Goal: Transaction & Acquisition: Purchase product/service

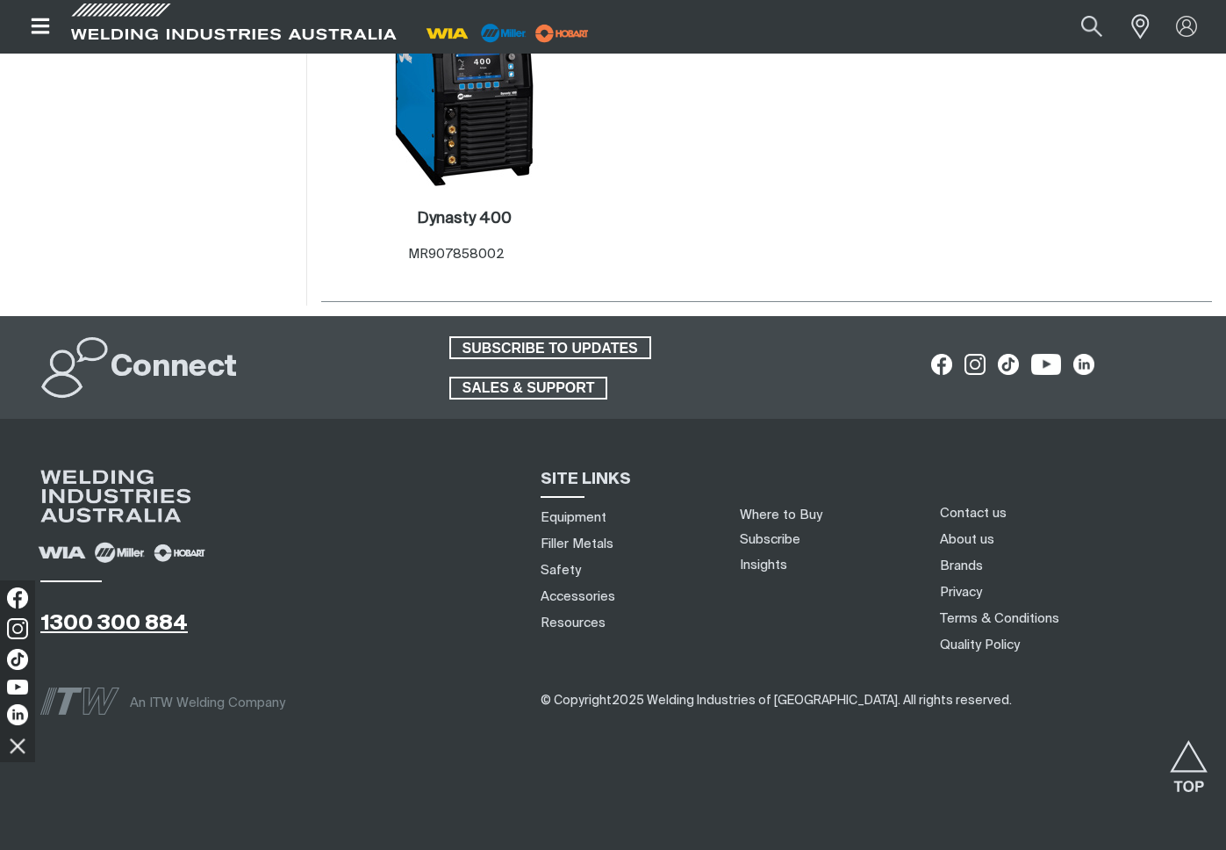
click at [173, 628] on link "1300 300 884" at bounding box center [113, 623] width 147 height 21
click at [107, 627] on link "1300 300 884" at bounding box center [113, 623] width 147 height 21
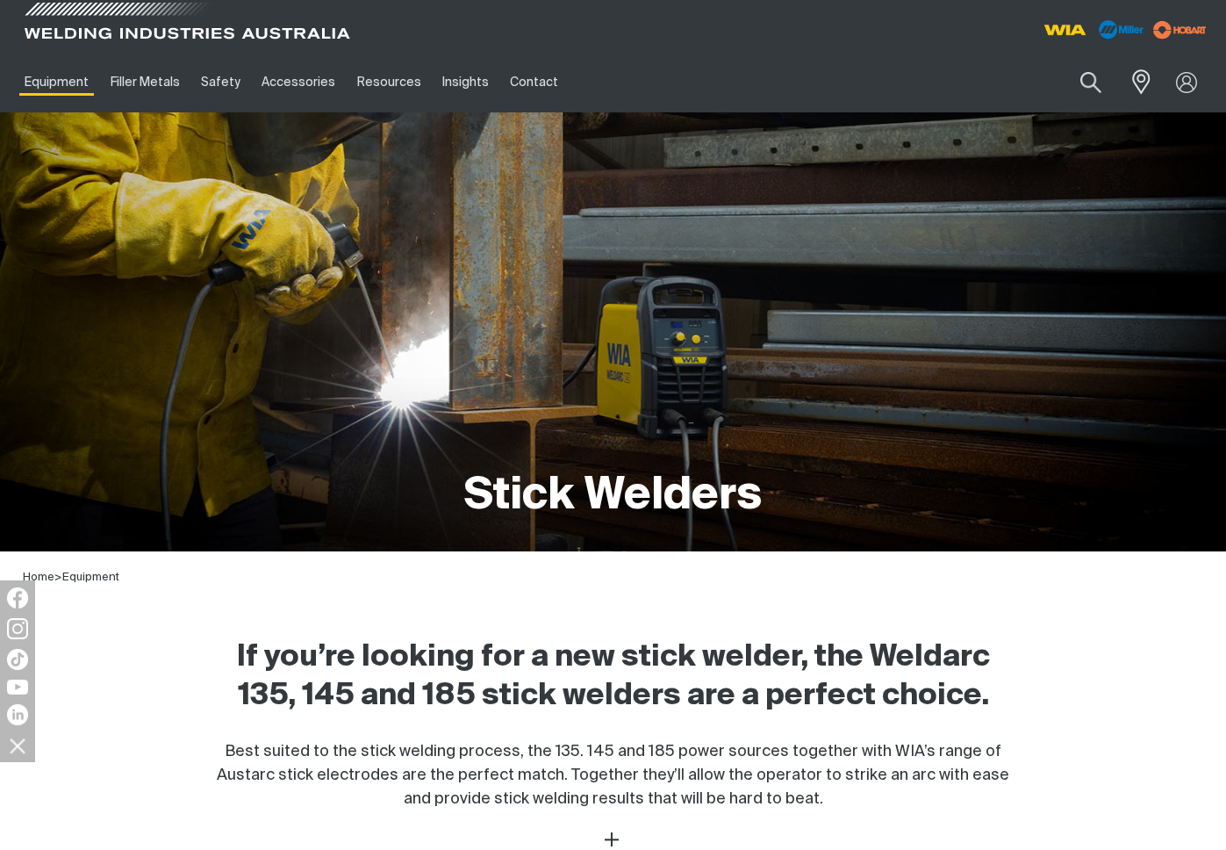
click at [66, 31] on span at bounding box center [187, 26] width 334 height 52
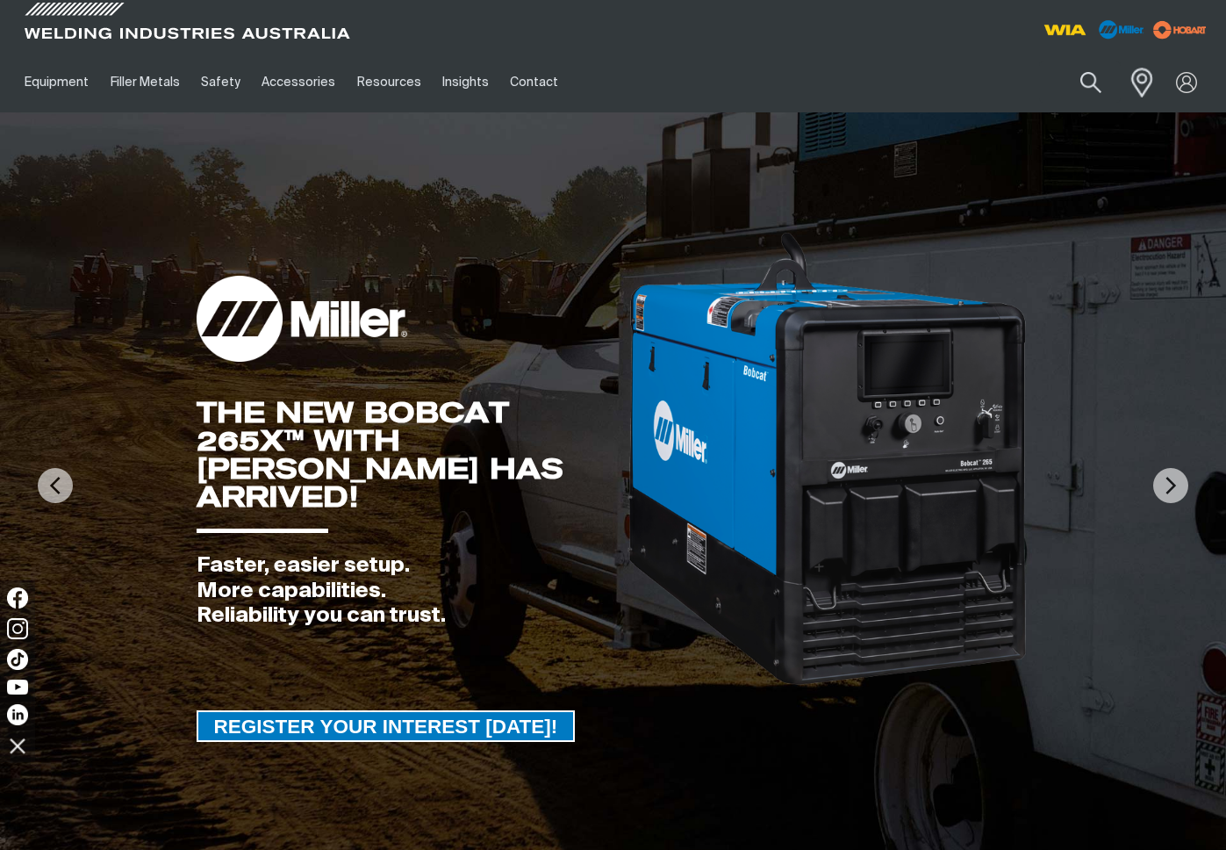
click at [1150, 90] on span at bounding box center [1137, 82] width 39 height 36
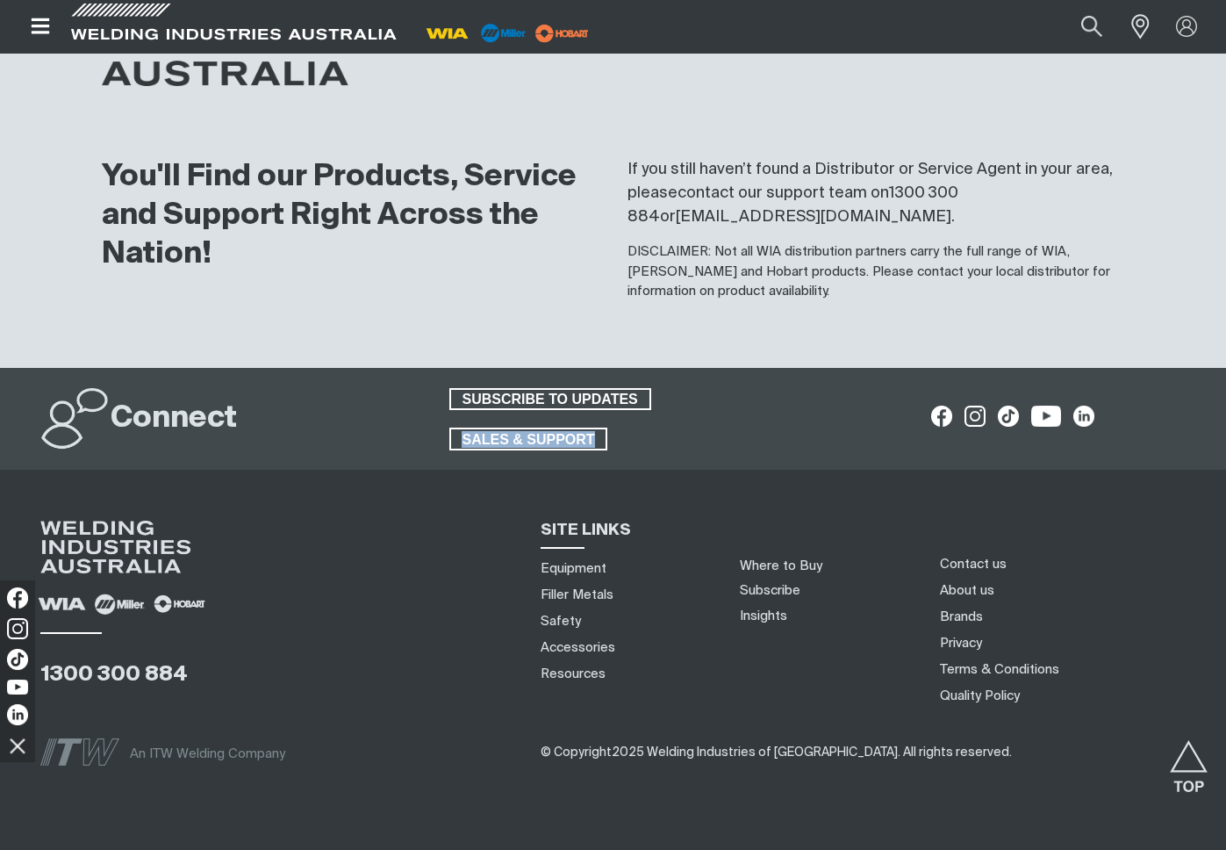
scroll to position [1957, 0]
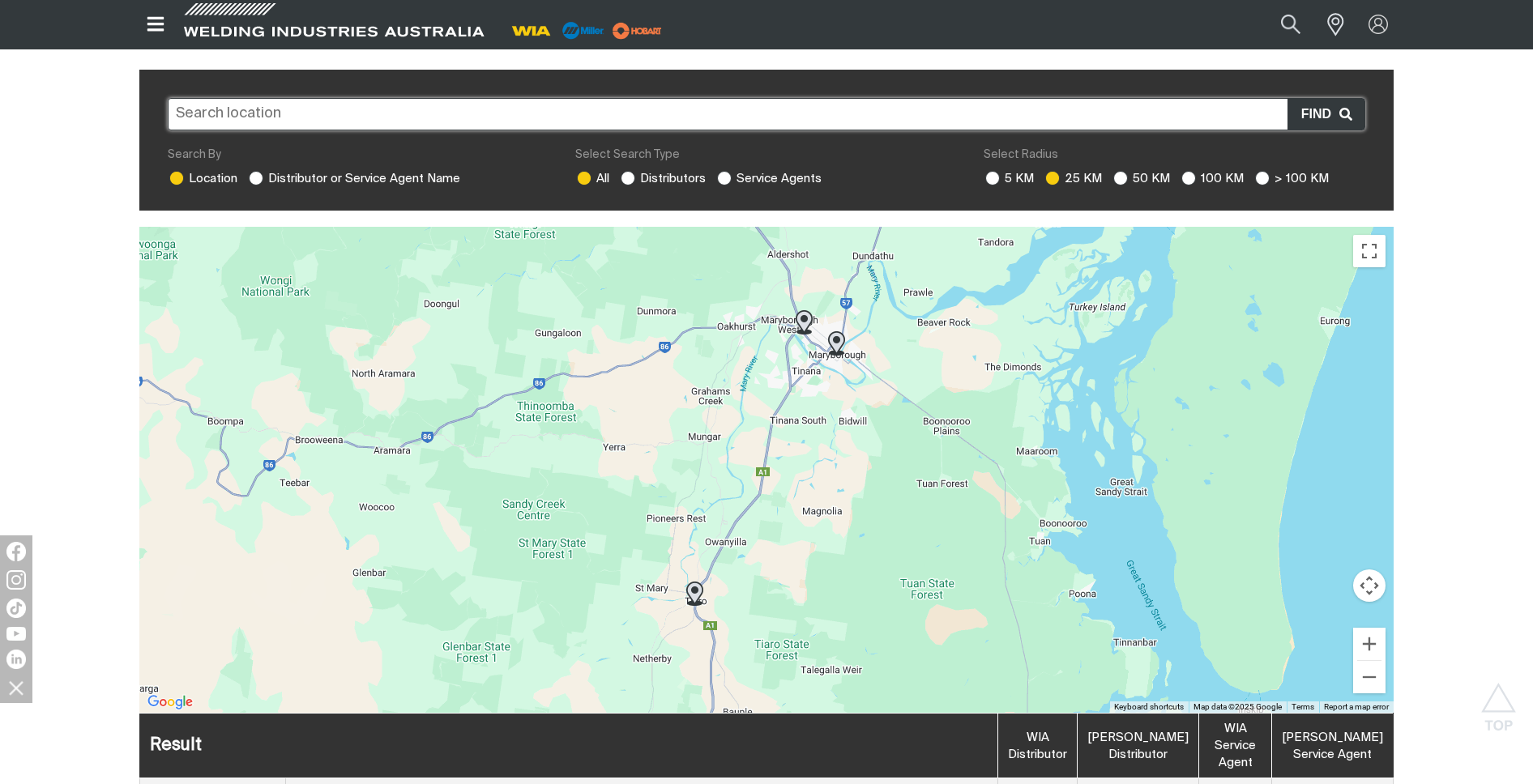
scroll to position [0, 0]
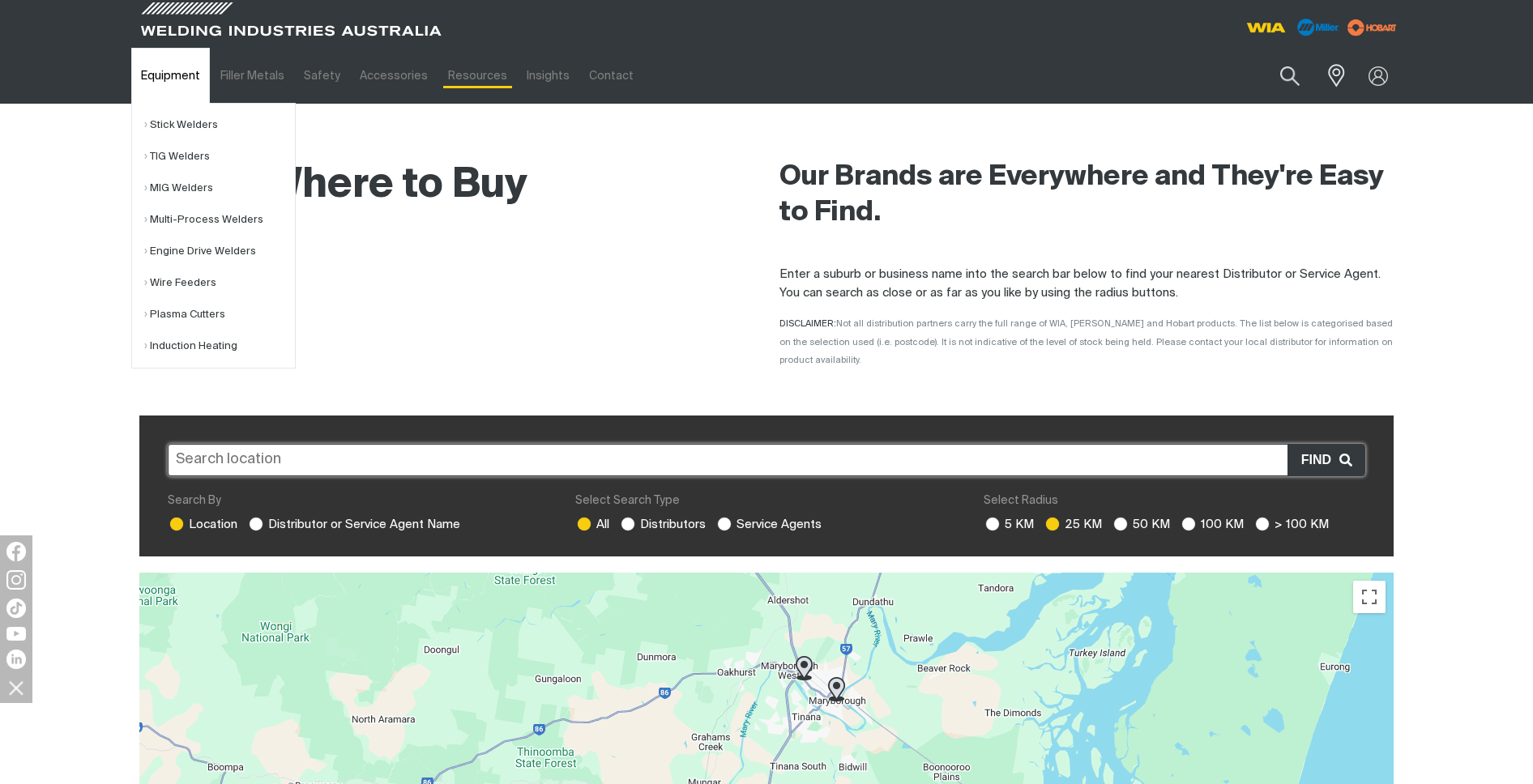
click at [169, 64] on link "Equipment" at bounding box center [170, 76] width 78 height 56
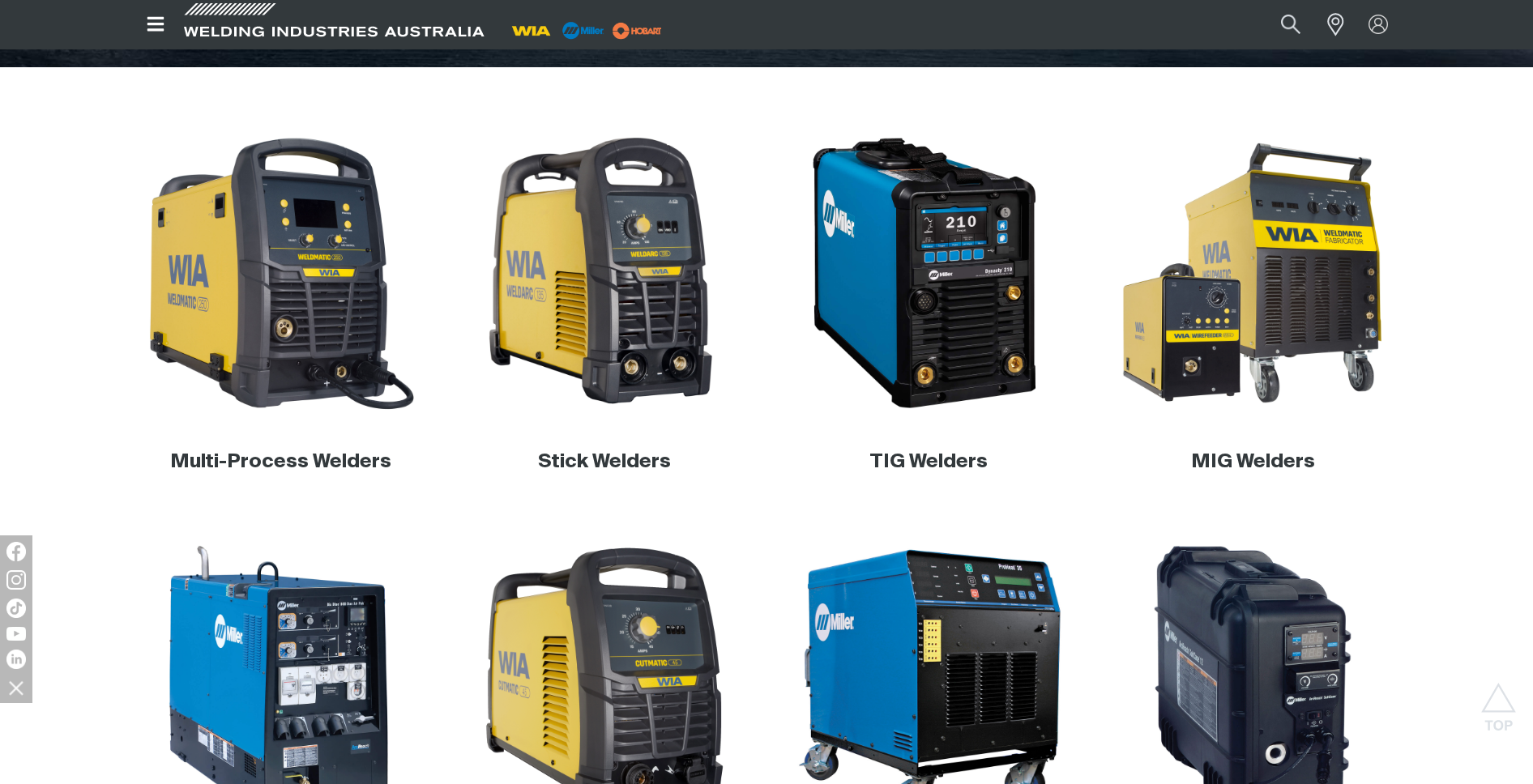
scroll to position [446, 0]
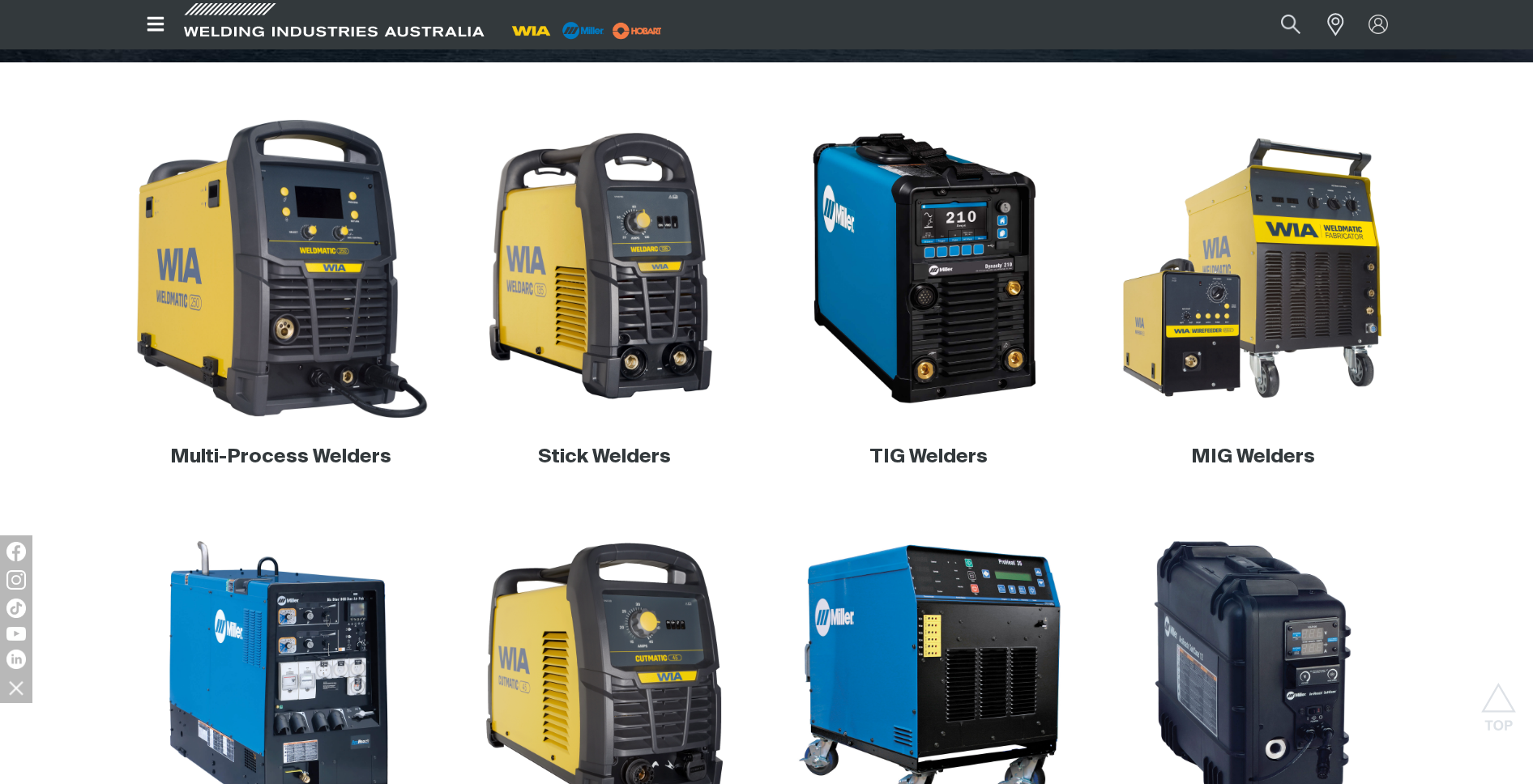
click at [253, 339] on img at bounding box center [281, 268] width 310 height 310
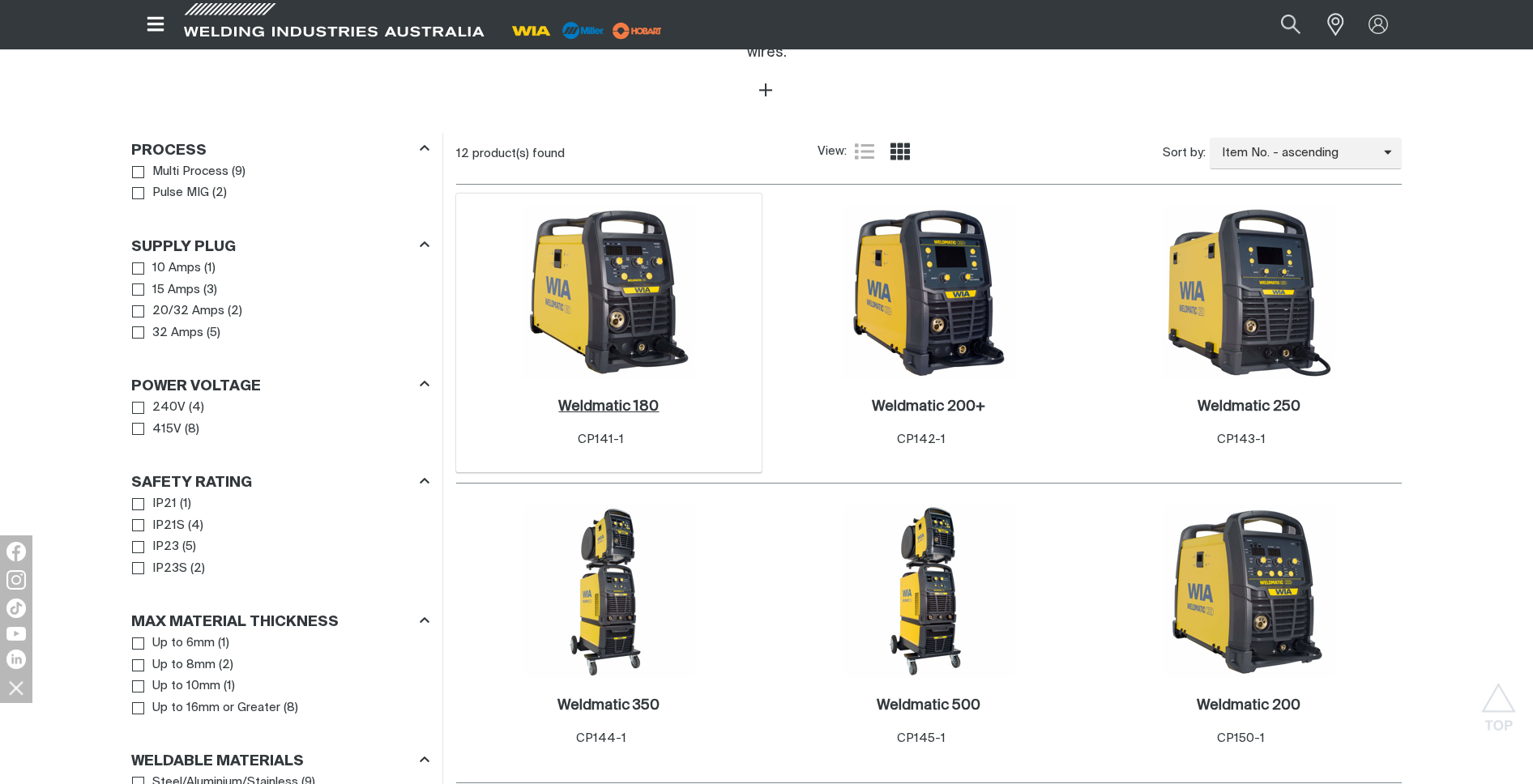
scroll to position [701, 0]
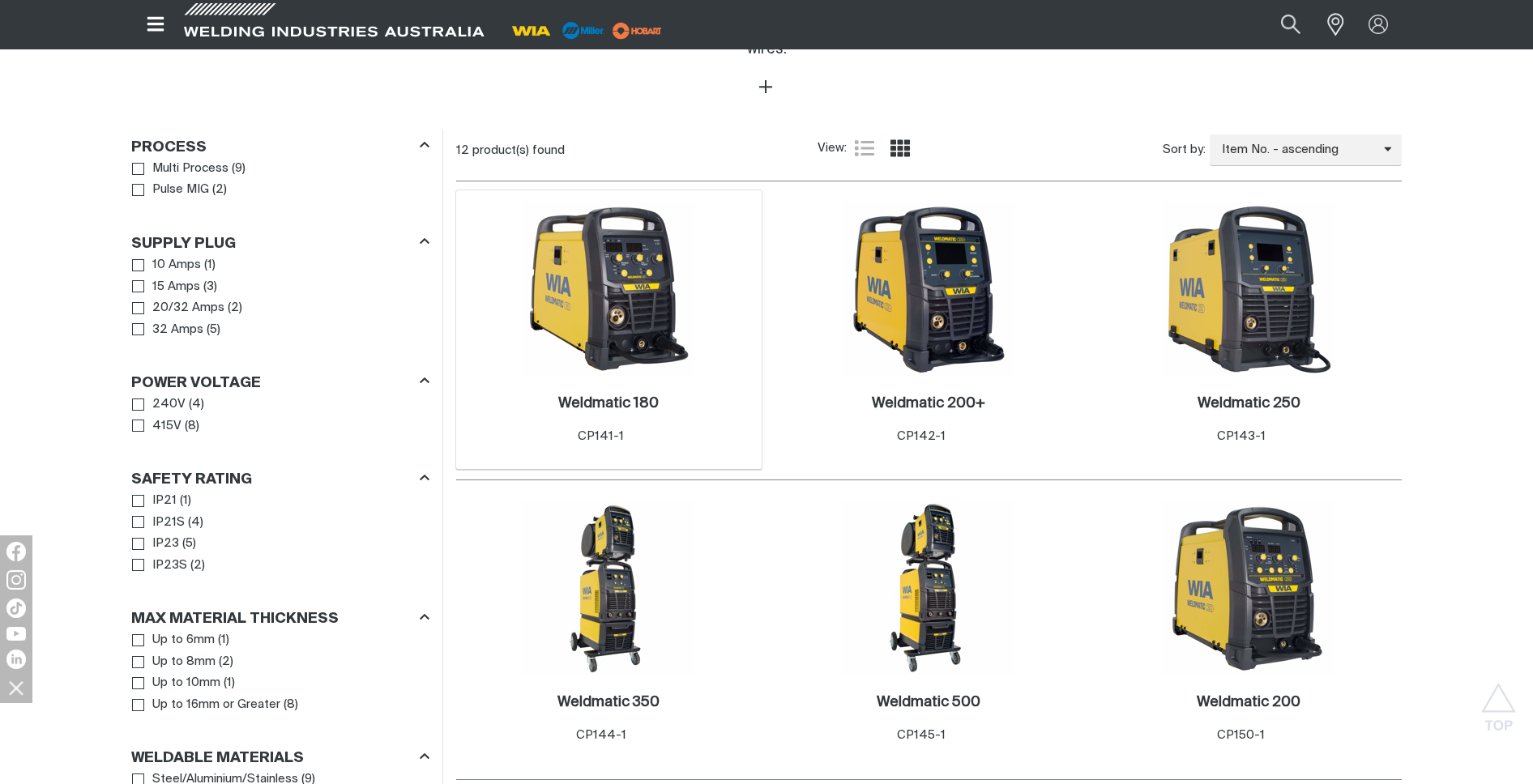
click at [605, 296] on img at bounding box center [608, 289] width 174 height 173
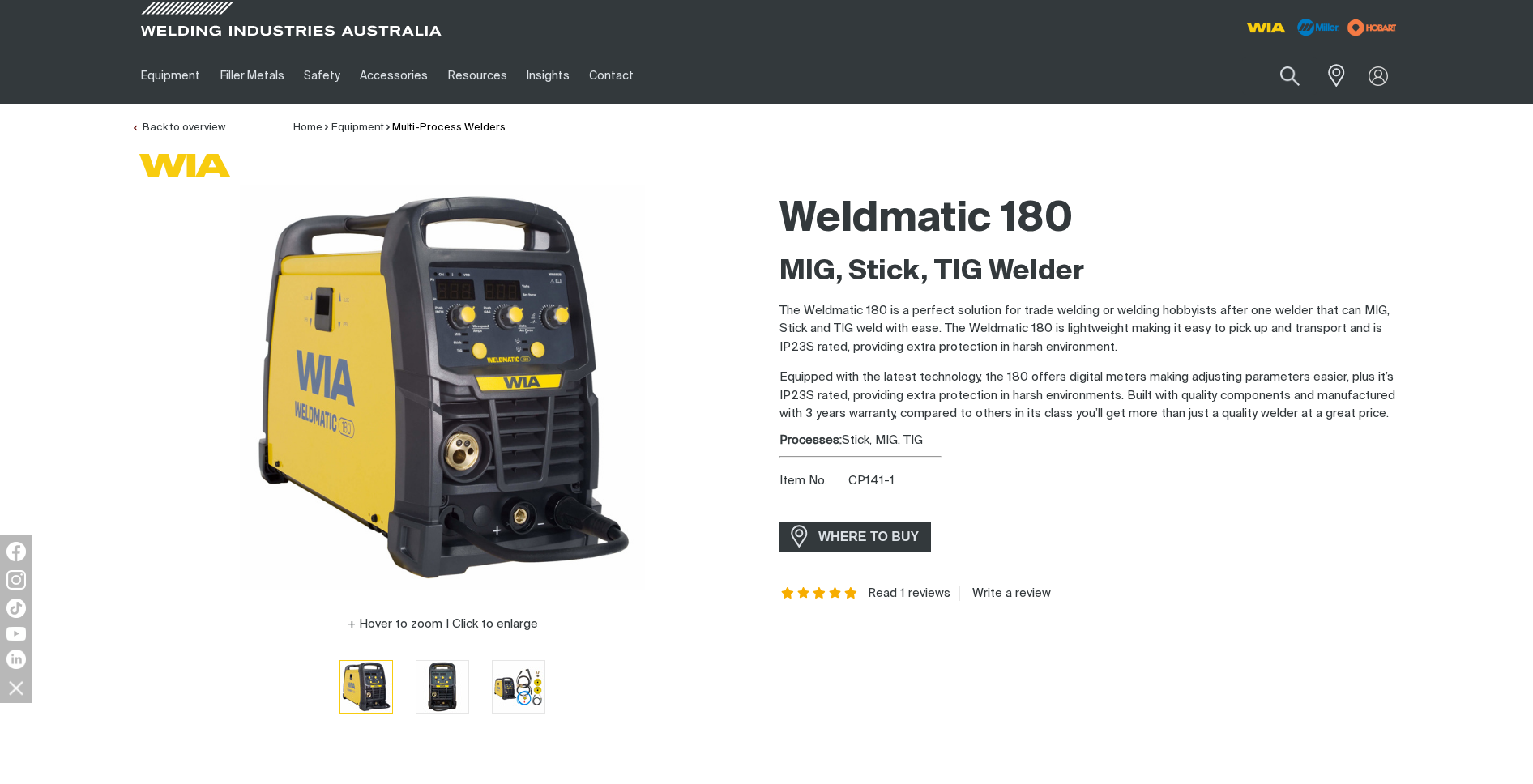
click at [867, 477] on span "CP141-1" at bounding box center [871, 480] width 46 height 12
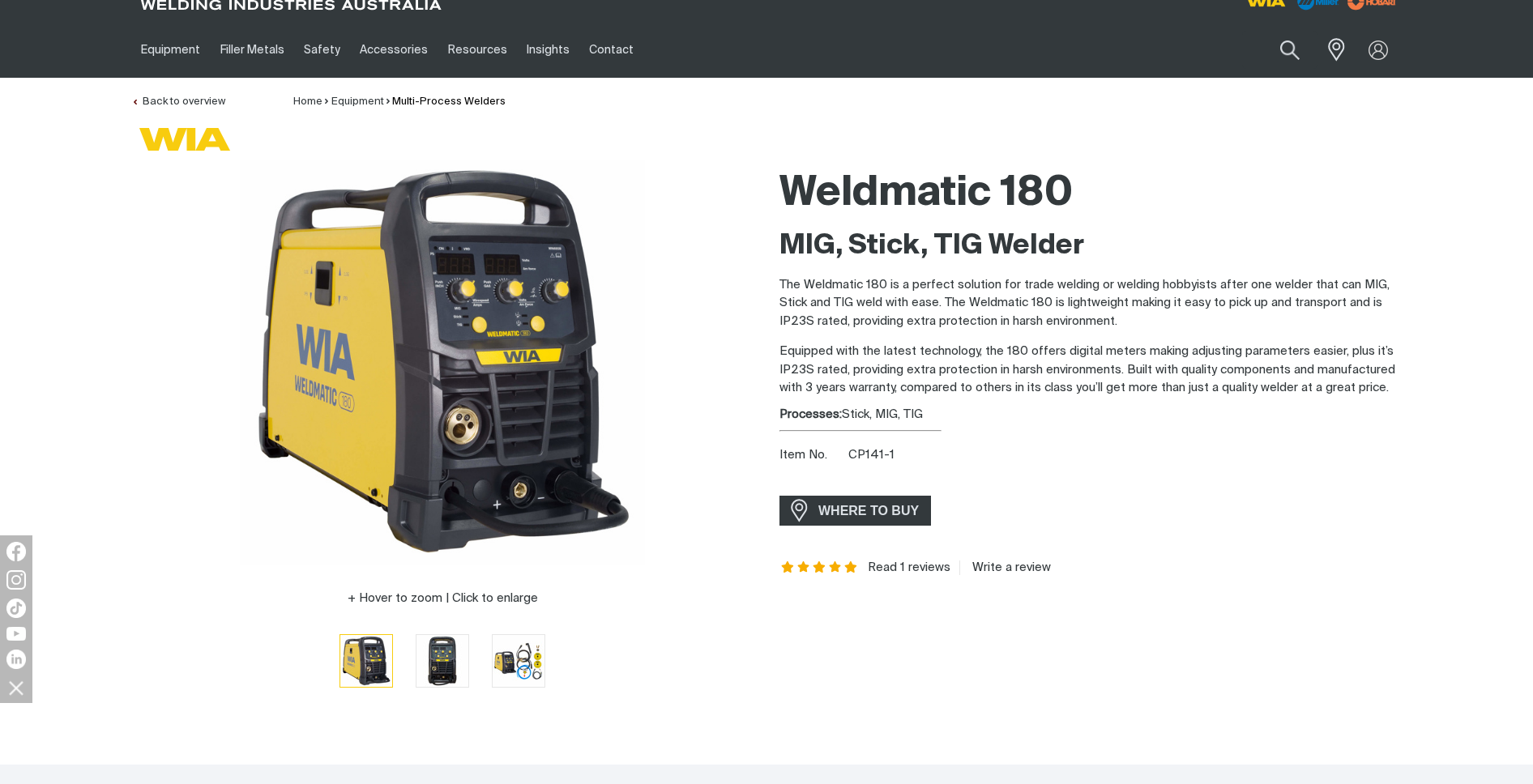
scroll to position [28, 0]
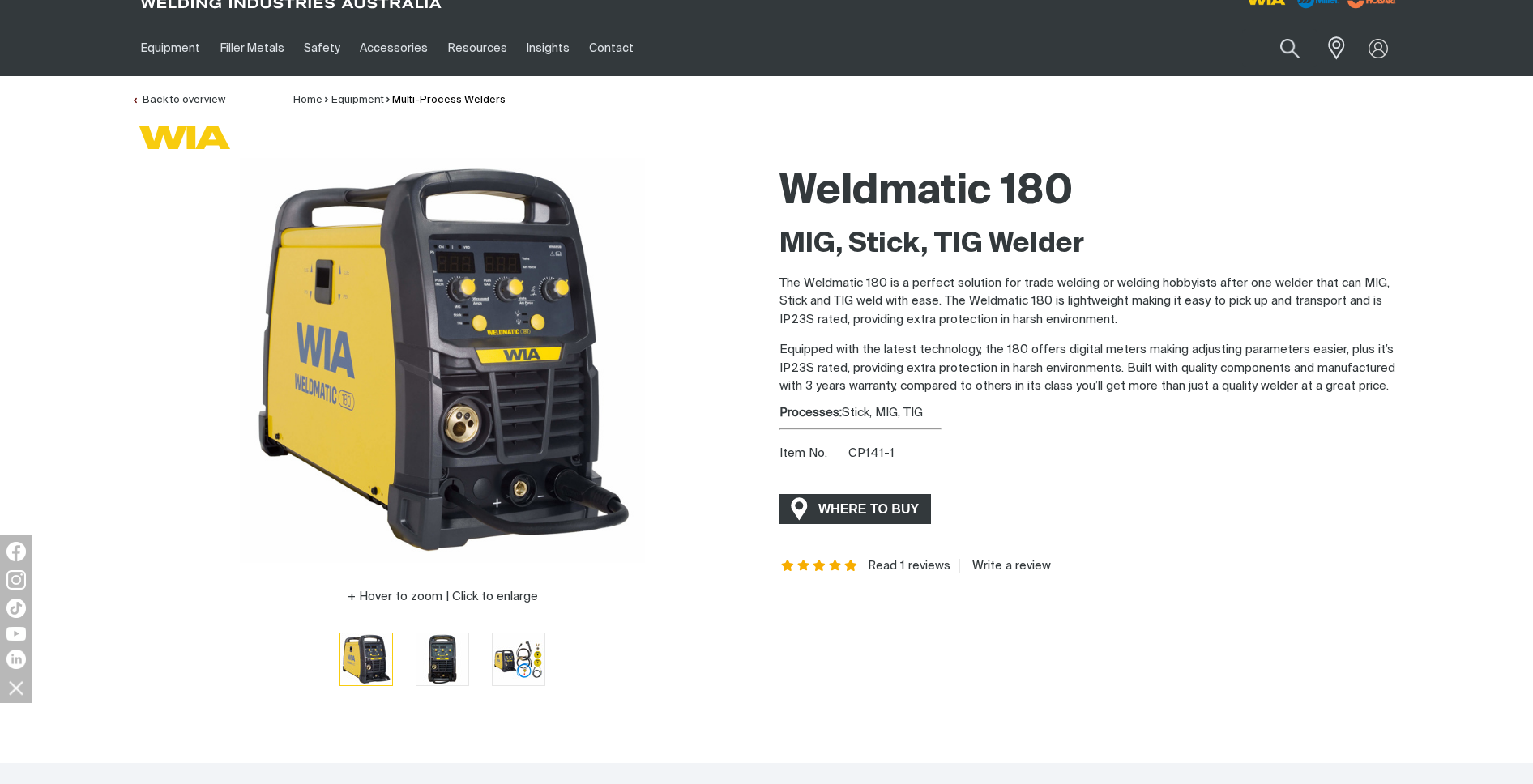
click at [872, 512] on span "WHERE TO BUY" at bounding box center [868, 509] width 122 height 26
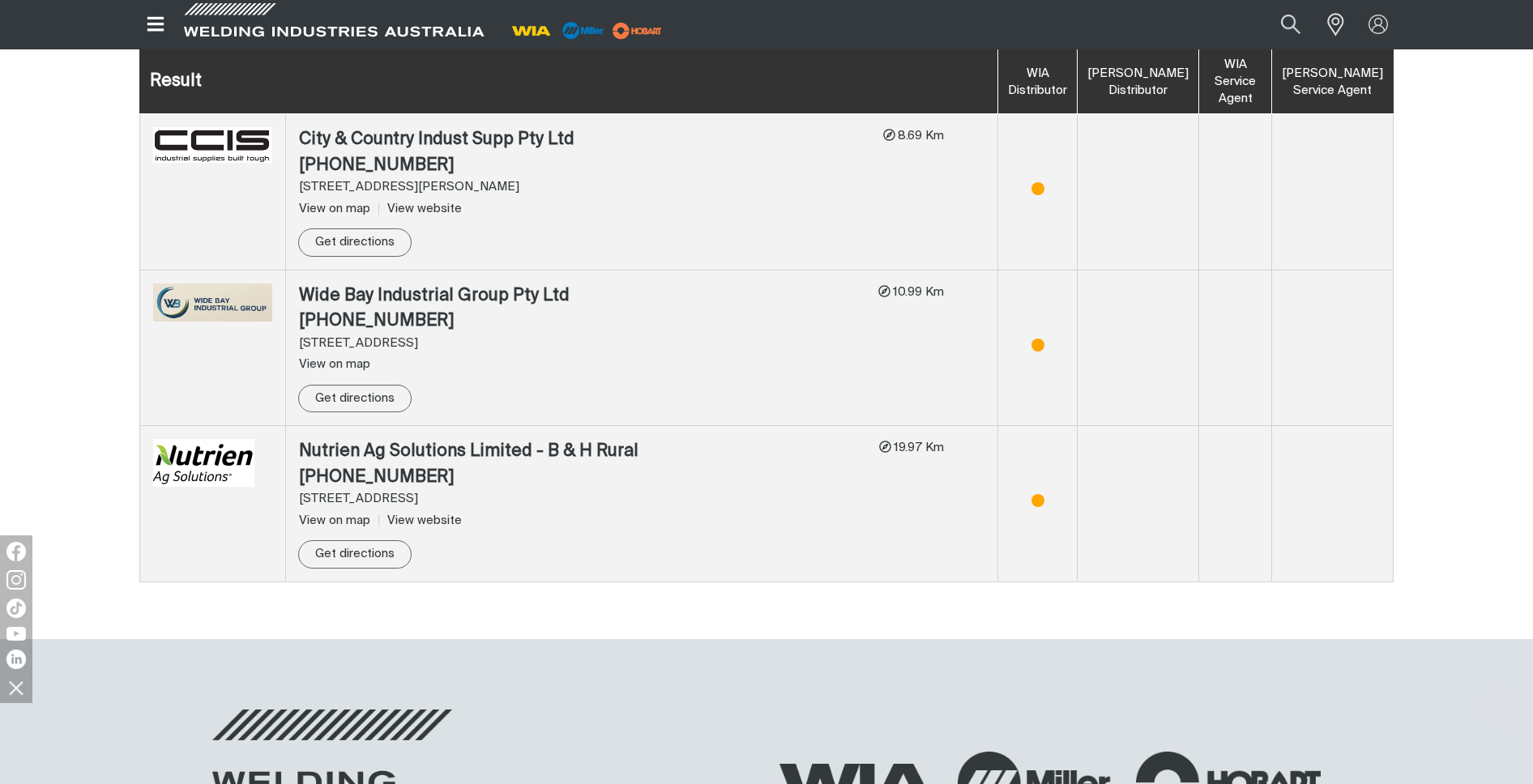
scroll to position [1198, 0]
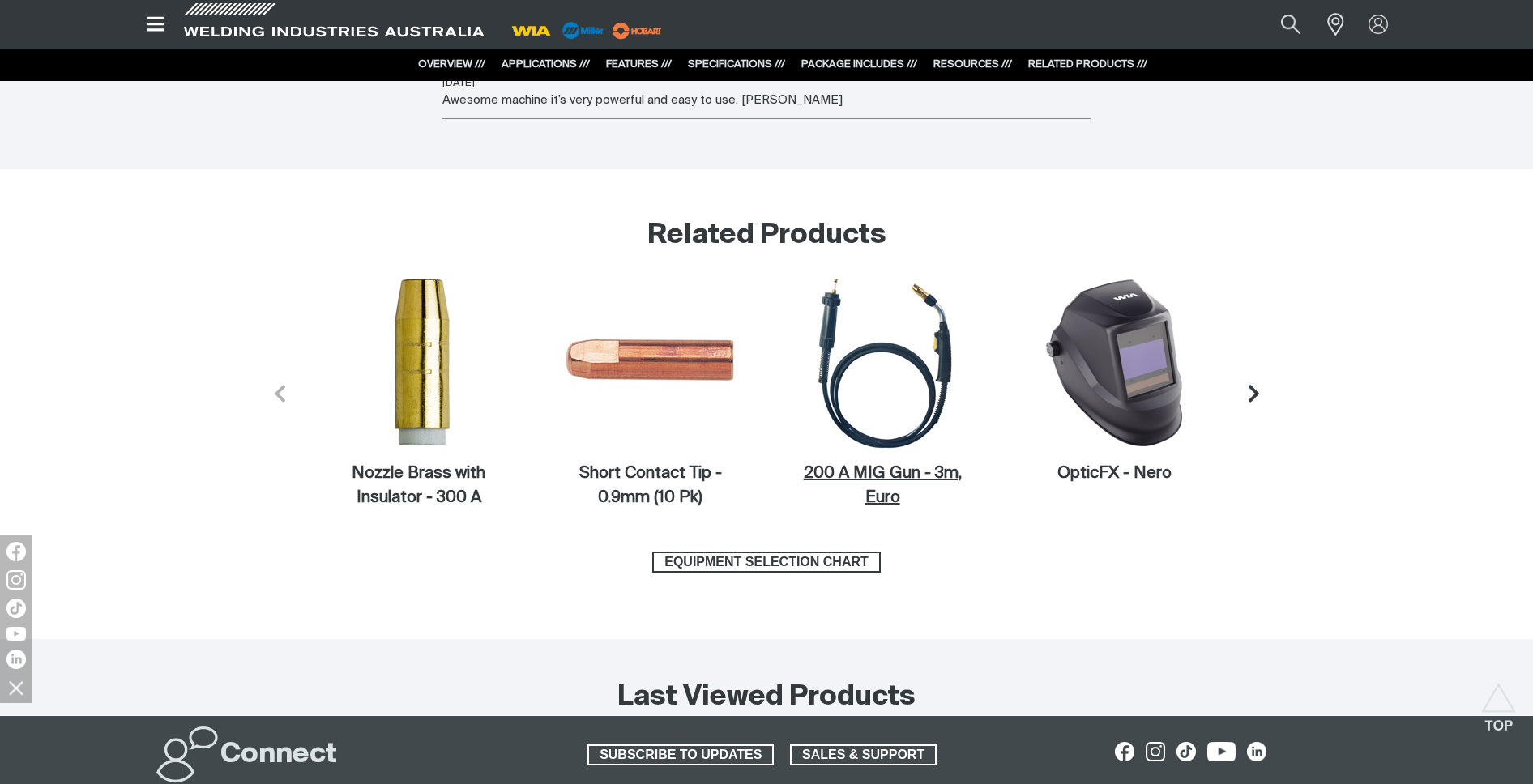
scroll to position [6912, 0]
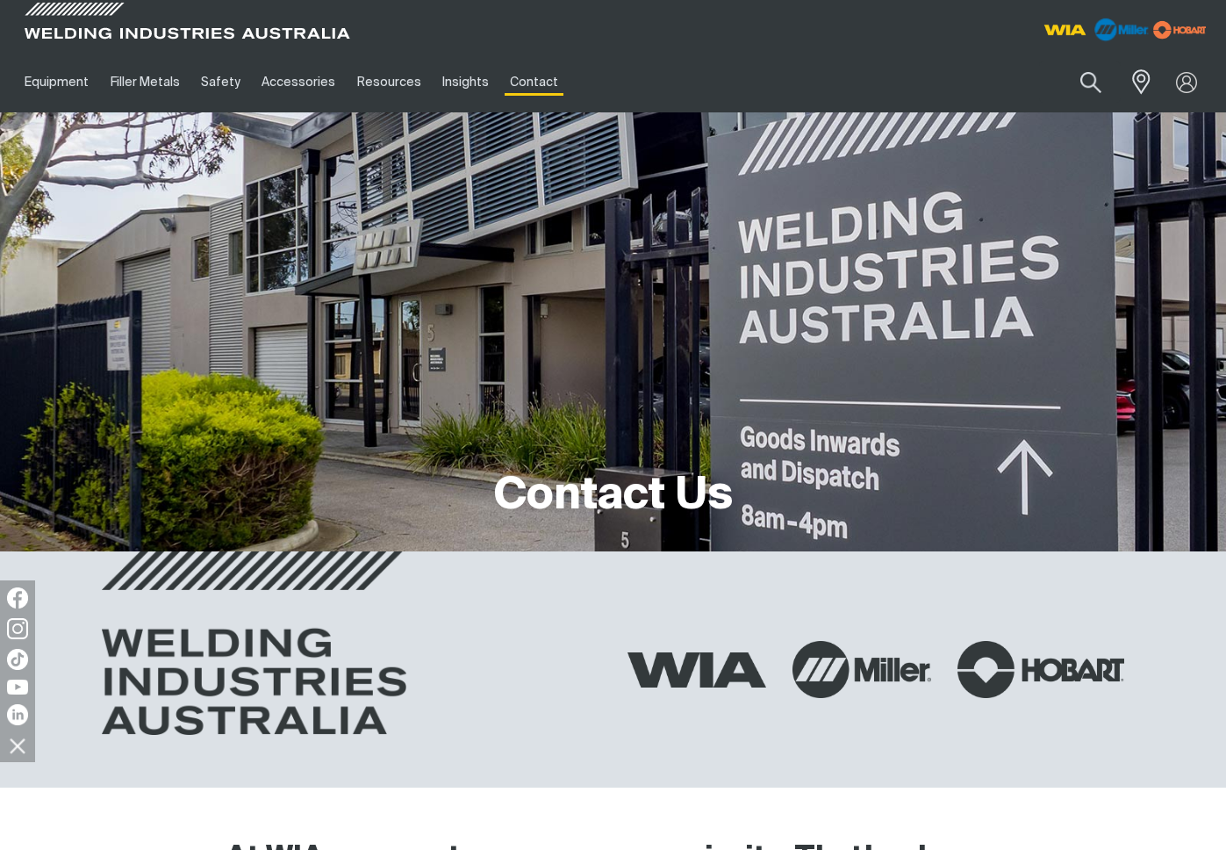
click at [1124, 31] on img at bounding box center [1120, 29] width 67 height 32
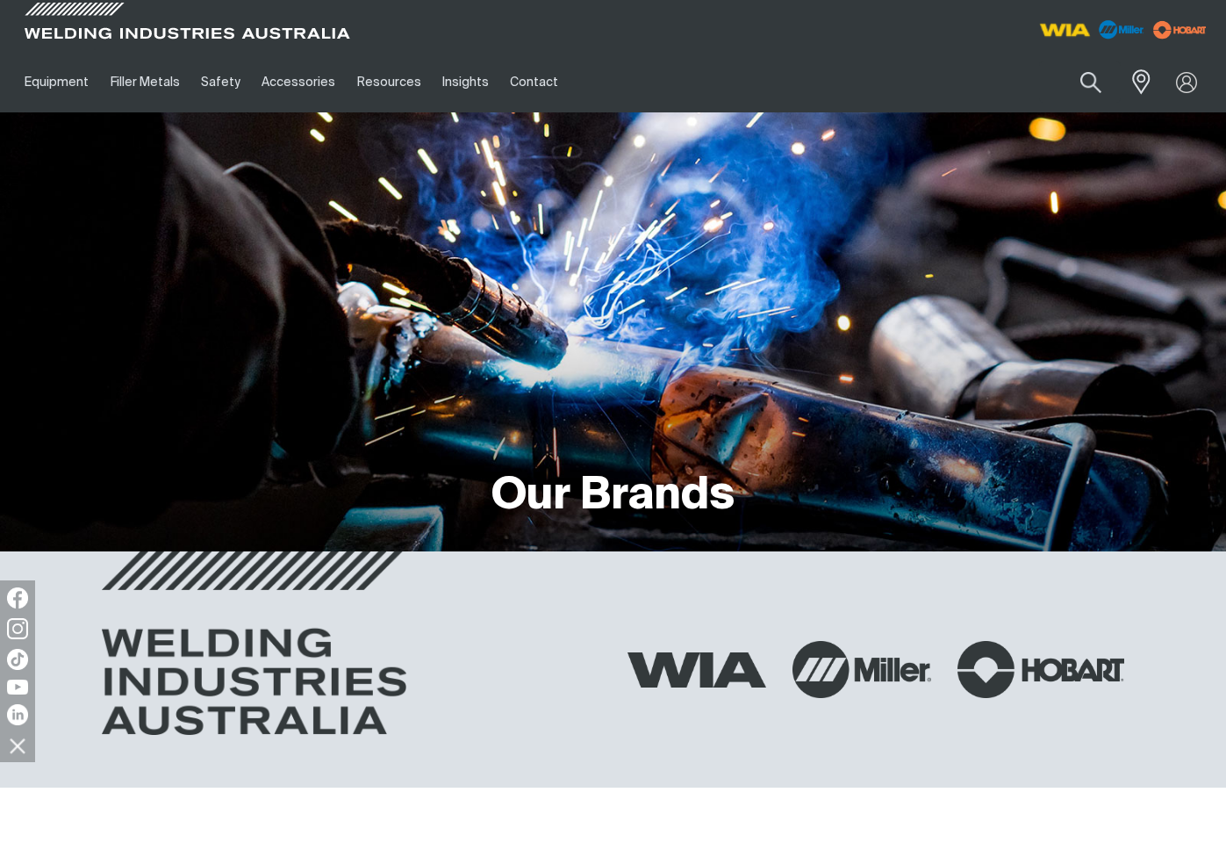
click at [1070, 28] on img at bounding box center [1065, 30] width 65 height 32
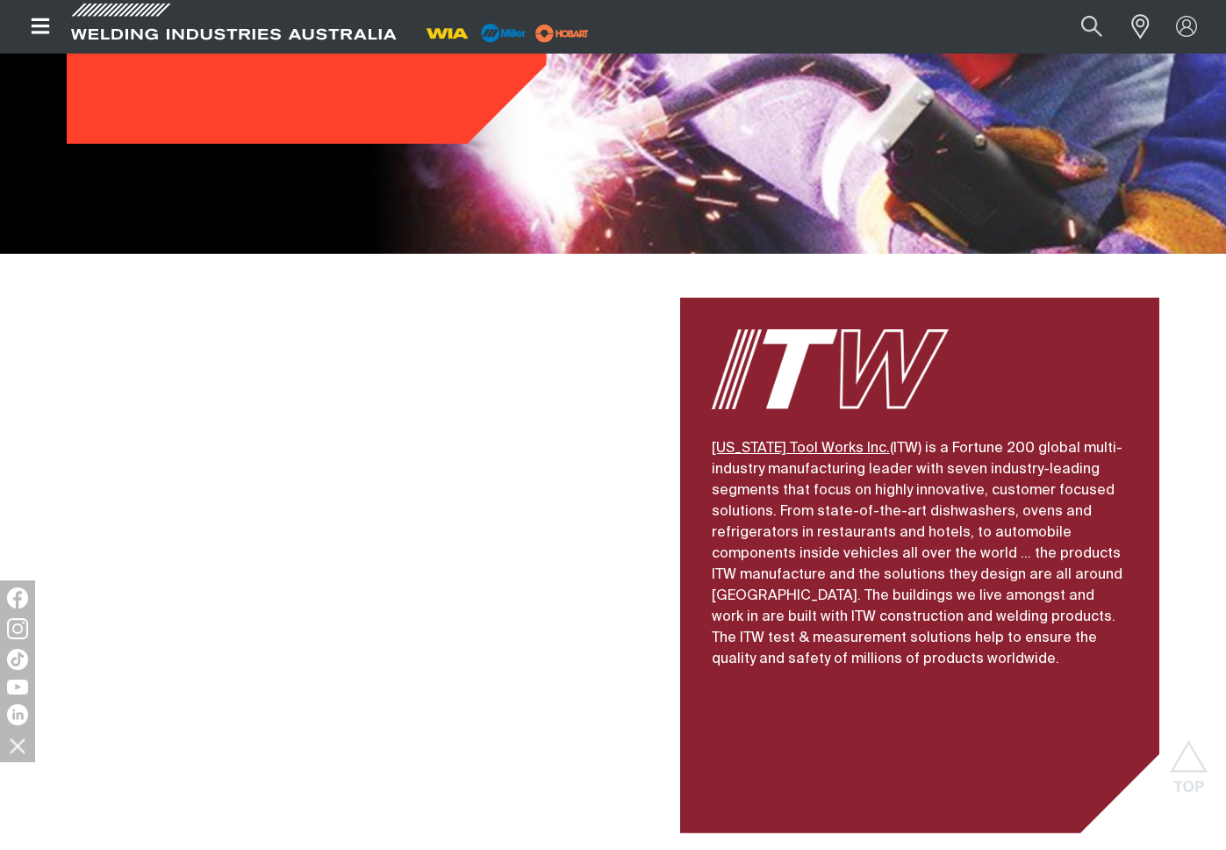
scroll to position [4200, 0]
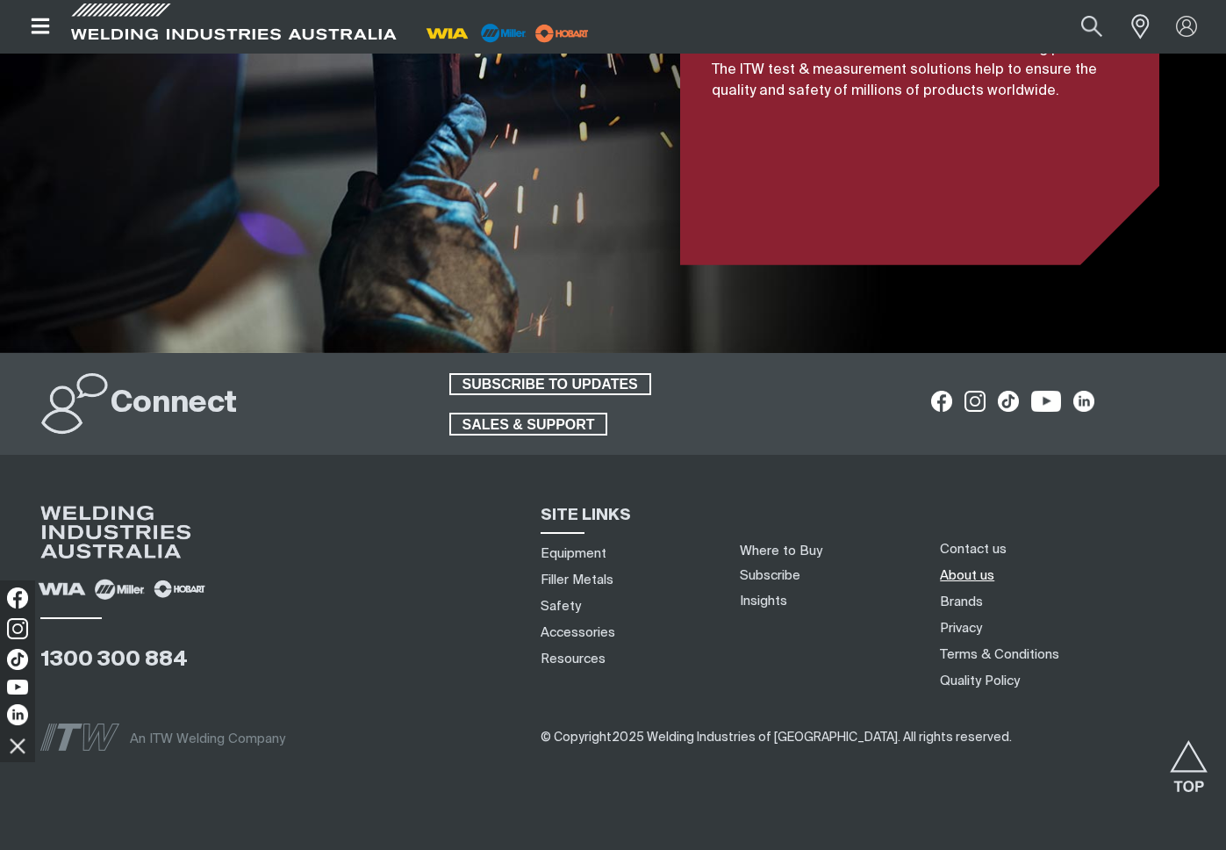
click at [966, 566] on link "About us" at bounding box center [967, 575] width 54 height 18
